Goal: Task Accomplishment & Management: Use online tool/utility

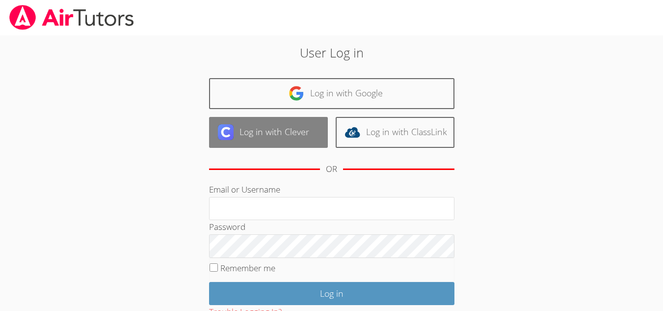
click at [272, 145] on link "Log in with Clever" at bounding box center [268, 132] width 119 height 31
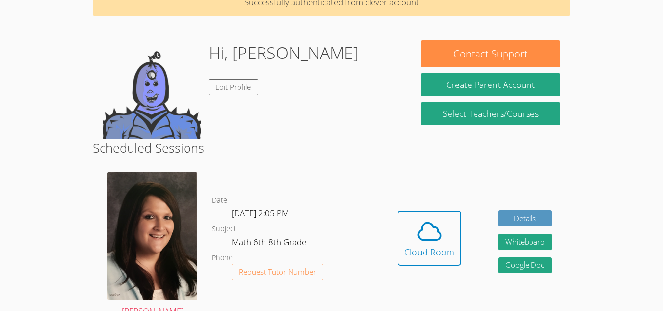
scroll to position [53, 0]
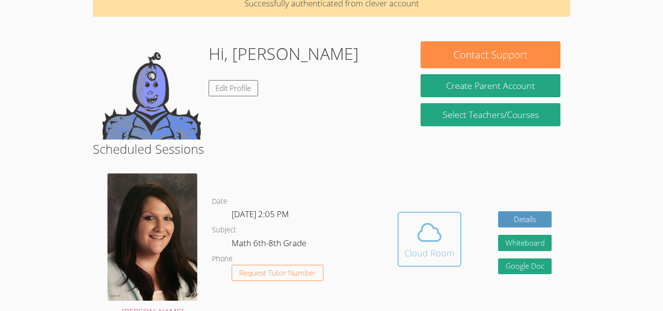
click at [454, 230] on button "Cloud Room" at bounding box center [429, 238] width 64 height 55
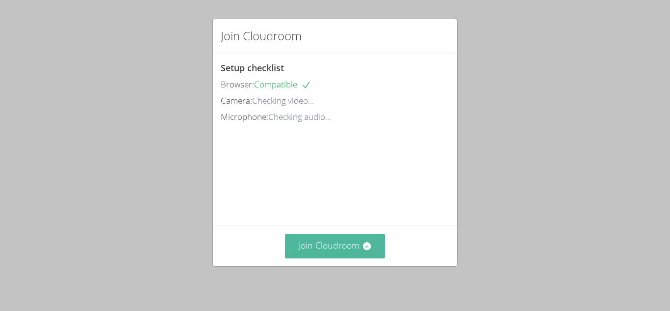
click at [368, 256] on button "Join Cloudroom" at bounding box center [335, 246] width 101 height 24
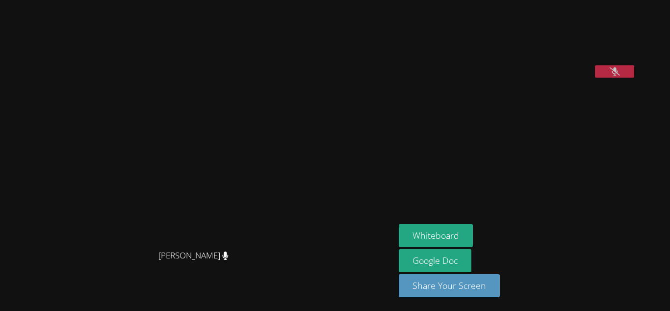
click at [546, 78] on video at bounding box center [472, 41] width 147 height 74
click at [473, 234] on button "Whiteboard" at bounding box center [436, 235] width 74 height 23
drag, startPoint x: 508, startPoint y: 102, endPoint x: 356, endPoint y: 210, distance: 186.2
click at [355, 215] on div "Jacqueline Judge Jacqueline Judge Muhammad Ismail Whiteboard Google Doc Share Y…" at bounding box center [335, 155] width 670 height 311
drag, startPoint x: 477, startPoint y: 94, endPoint x: 487, endPoint y: 237, distance: 143.6
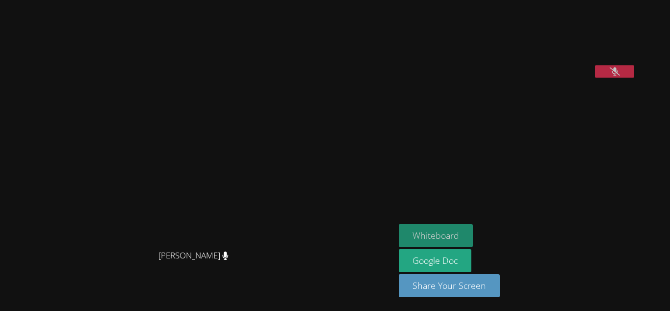
click at [487, 237] on aside "Muhammad Ismail Whiteboard Google Doc Share Your Screen" at bounding box center [517, 155] width 245 height 311
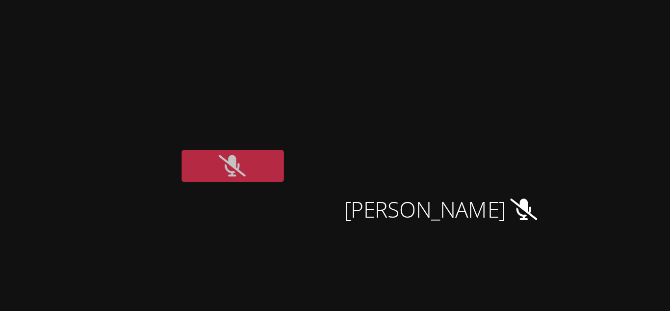
click at [456, 73] on div "Muhammad Ismail" at bounding box center [397, 39] width 117 height 70
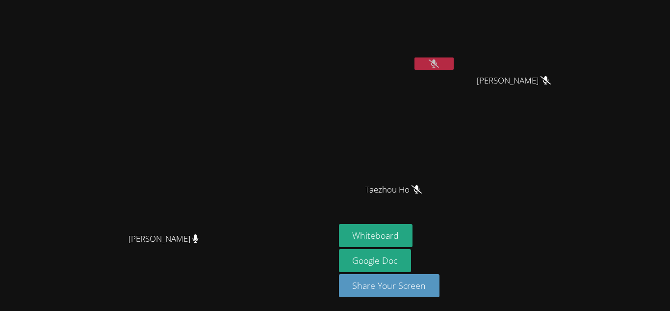
click at [580, 145] on aside "Muhammad Ismail Nico Agcaoili Nico Agcaoili Taezhou Ho Taezhou Ho Whiteboard Go…" at bounding box center [457, 155] width 245 height 311
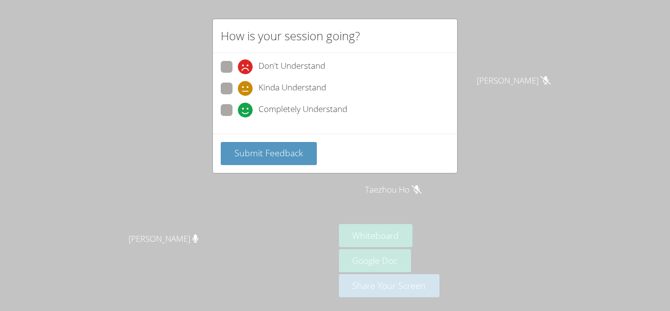
click at [238, 117] on span at bounding box center [238, 117] width 0 height 0
click at [238, 112] on input "Completely Understand" at bounding box center [242, 108] width 8 height 8
radio input "true"
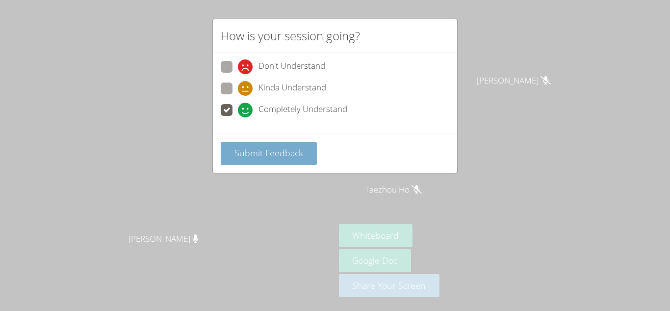
click at [256, 161] on button "Submit Feedback" at bounding box center [269, 153] width 96 height 23
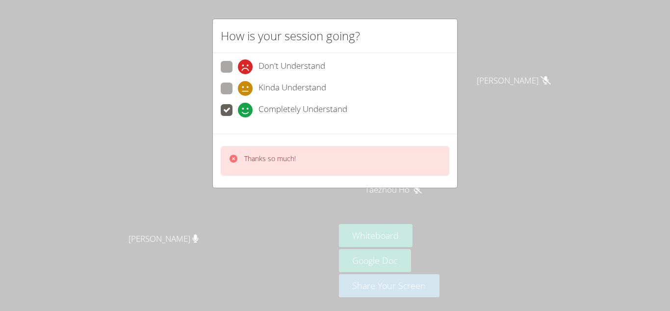
click at [238, 117] on span at bounding box center [238, 117] width 0 height 0
click at [238, 107] on input "Completely Understand" at bounding box center [242, 108] width 8 height 8
click at [238, 96] on span at bounding box center [238, 96] width 0 height 0
click at [238, 91] on input "Kinda Understand" at bounding box center [242, 86] width 8 height 8
radio input "true"
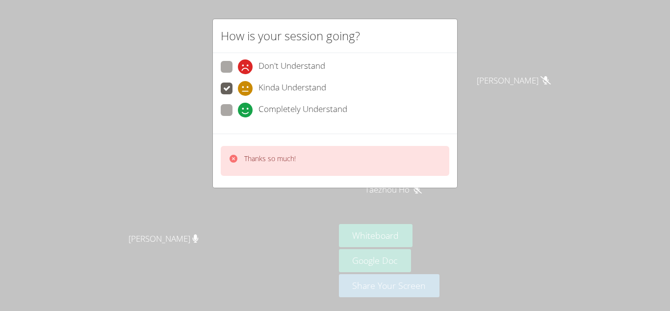
click at [277, 152] on div "Thanks so much!" at bounding box center [335, 161] width 229 height 30
click at [270, 142] on div "Thanks so much!" at bounding box center [335, 160] width 244 height 54
click at [255, 133] on div "Thanks so much!" at bounding box center [335, 160] width 244 height 54
click at [233, 116] on label "Completely Understand" at bounding box center [284, 110] width 127 height 13
click at [238, 112] on input "Completely Understand" at bounding box center [242, 108] width 8 height 8
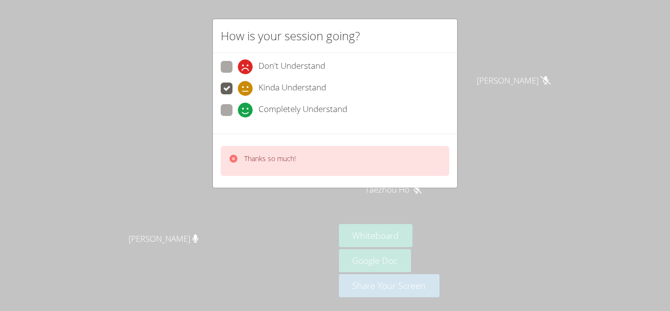
radio input "true"
click at [238, 117] on span at bounding box center [238, 117] width 0 height 0
click at [238, 112] on input "Completely Understand" at bounding box center [242, 108] width 8 height 8
click at [231, 116] on label "Completely Understand" at bounding box center [284, 110] width 127 height 13
click at [238, 112] on input "Completely Understand" at bounding box center [242, 108] width 8 height 8
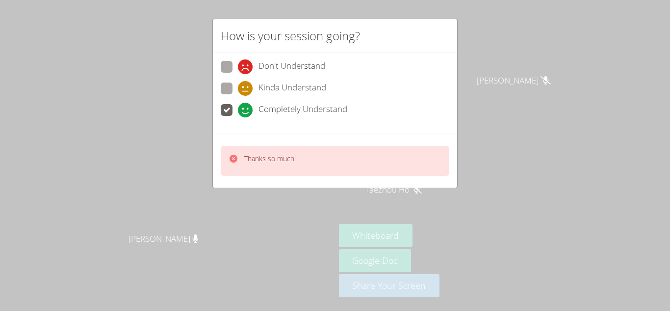
click at [285, 151] on div "Thanks so much!" at bounding box center [335, 161] width 229 height 30
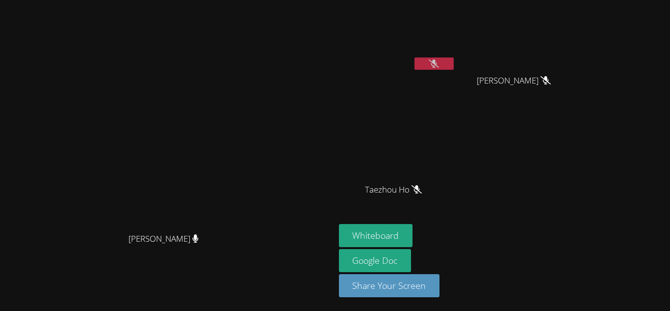
click at [276, 177] on video at bounding box center [167, 136] width 327 height 184
click at [439, 67] on icon at bounding box center [434, 63] width 10 height 8
click at [454, 64] on button at bounding box center [434, 63] width 39 height 12
click at [439, 66] on icon at bounding box center [434, 63] width 10 height 8
click at [454, 69] on button at bounding box center [434, 63] width 39 height 12
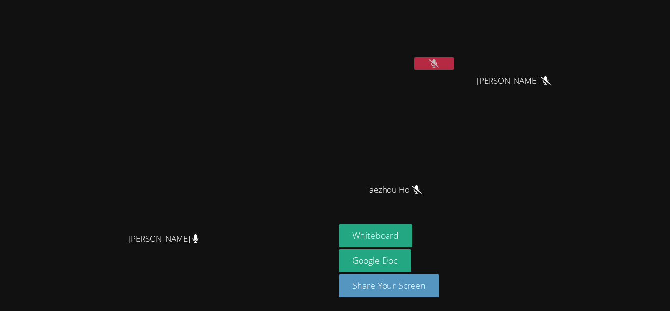
click at [456, 54] on video at bounding box center [397, 37] width 117 height 66
click at [439, 61] on icon at bounding box center [434, 63] width 10 height 8
click at [454, 68] on button at bounding box center [434, 63] width 39 height 12
